Goal: Ask a question

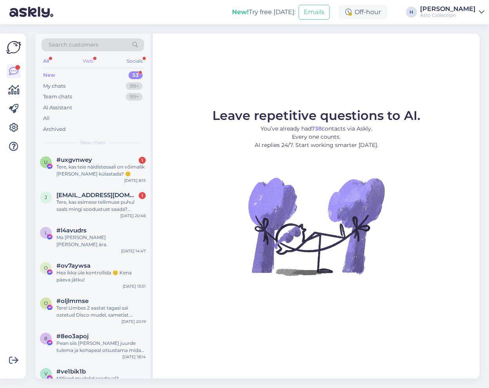
click at [89, 59] on div "Web" at bounding box center [88, 61] width 14 height 10
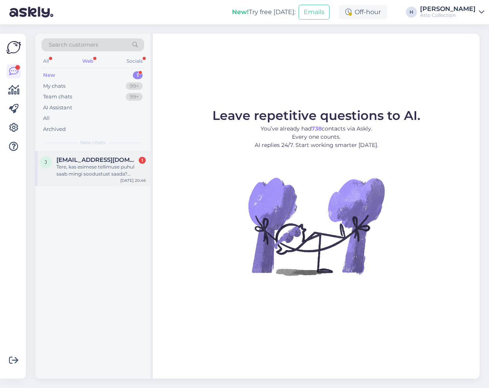
click at [80, 165] on div "Tere, kas esimese tellimuse puhul saab mingi soodustust saada? [PERSON_NAME]" at bounding box center [100, 170] width 89 height 14
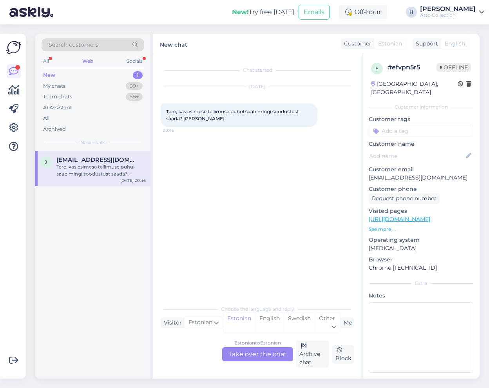
click at [264, 359] on div "Estonian to Estonian Take over the chat" at bounding box center [257, 354] width 71 height 14
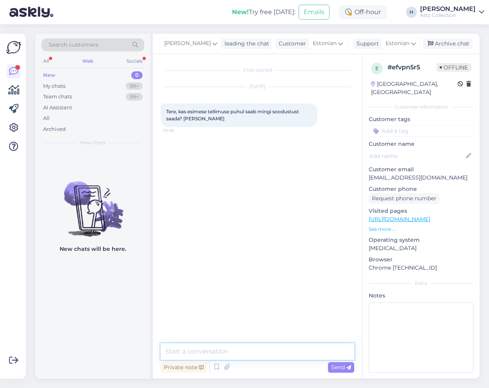
click at [212, 349] on textarea at bounding box center [258, 351] width 194 height 16
type textarea "Tere! Liituge uudiskirja saajatega"
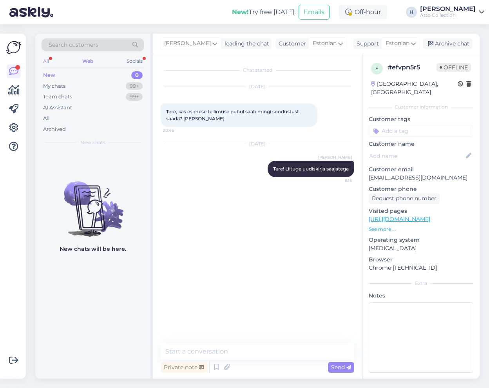
click at [46, 60] on div "All" at bounding box center [46, 61] width 9 height 10
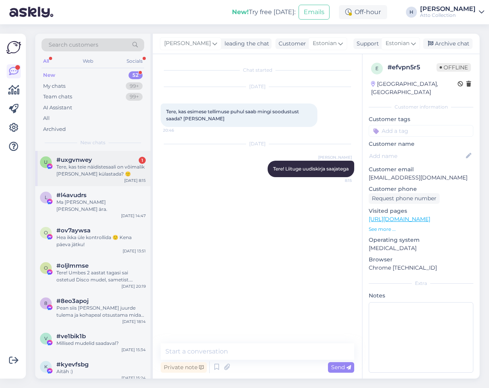
click at [83, 166] on div "Tere, kas teie näidistesaali on võimalik [PERSON_NAME] külastada? 🙂" at bounding box center [100, 170] width 89 height 14
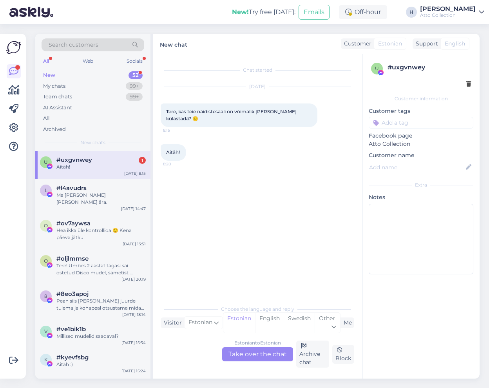
click at [79, 72] on div "New 52" at bounding box center [93, 75] width 103 height 11
